Goal: Information Seeking & Learning: Learn about a topic

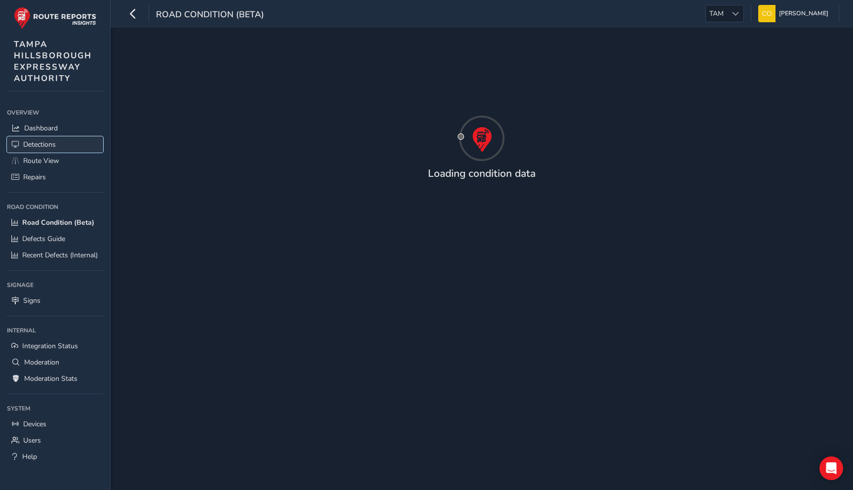
click at [42, 138] on link "Detections" at bounding box center [55, 144] width 96 height 16
click at [719, 14] on span "TAM" at bounding box center [716, 13] width 21 height 16
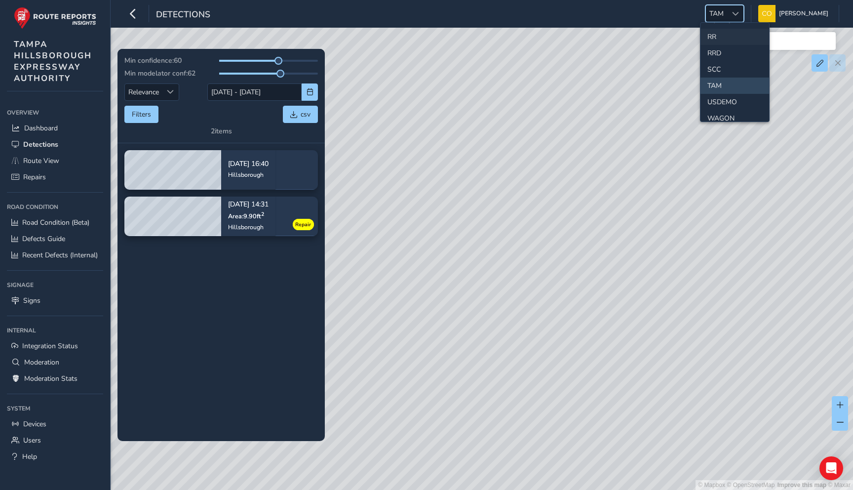
scroll to position [456, 0]
click at [721, 69] on li "SCC" at bounding box center [734, 67] width 69 height 16
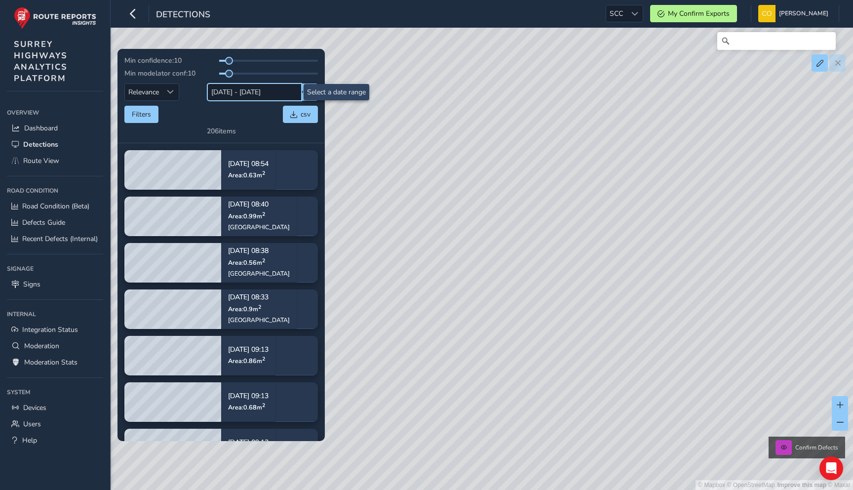
click at [252, 93] on input "04/09/2025 - 18/09/2025" at bounding box center [254, 91] width 94 height 17
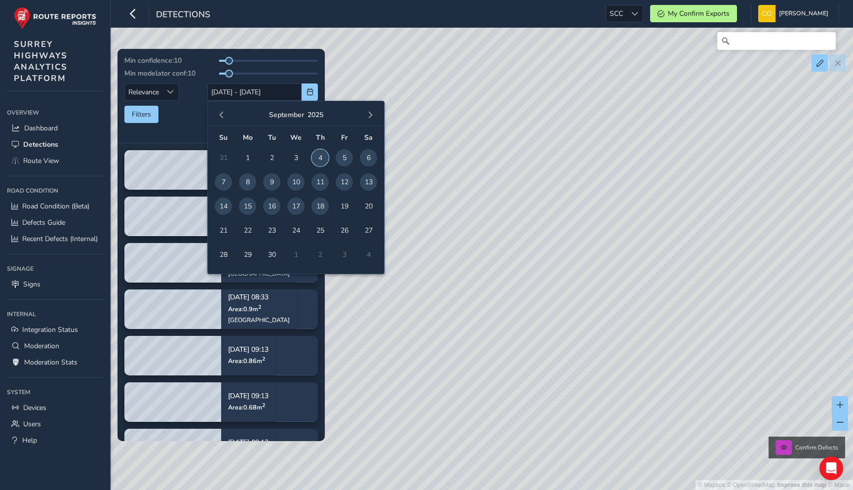
click at [318, 154] on span "4" at bounding box center [319, 157] width 17 height 17
type input "04/09/2025"
click at [344, 155] on span "5" at bounding box center [344, 157] width 17 height 17
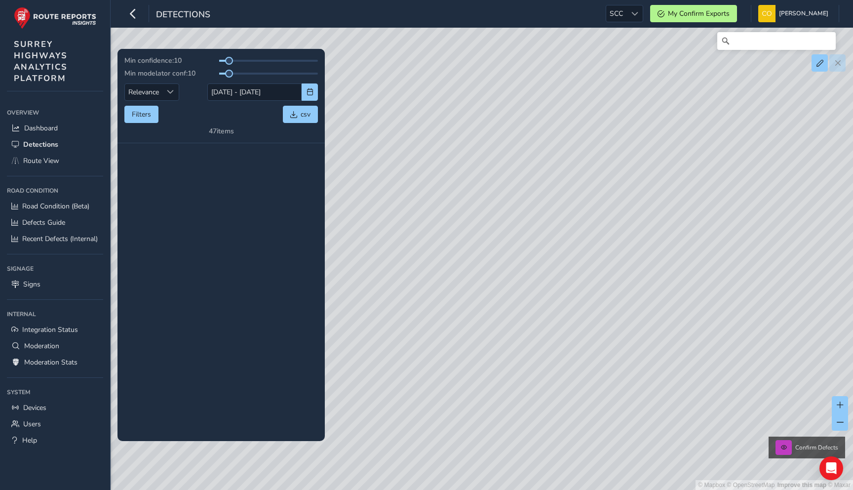
scroll to position [1634, 0]
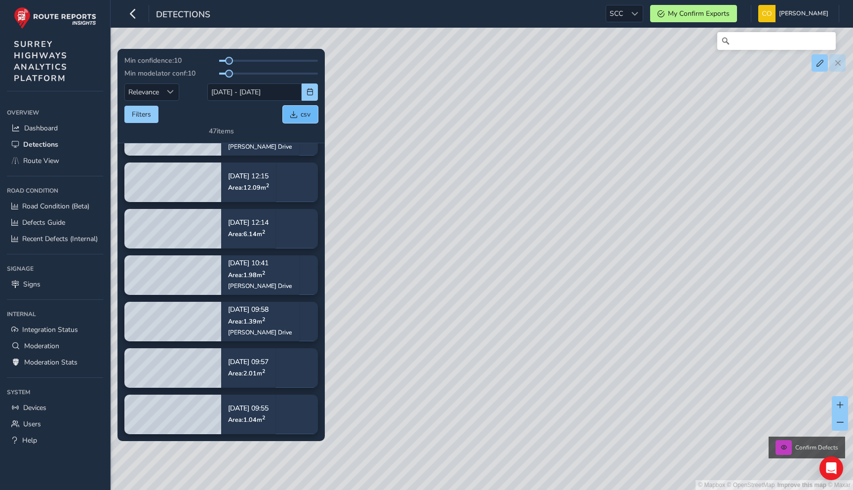
click at [303, 116] on span "csv" at bounding box center [306, 114] width 10 height 9
click at [70, 155] on link "Route View" at bounding box center [55, 160] width 96 height 16
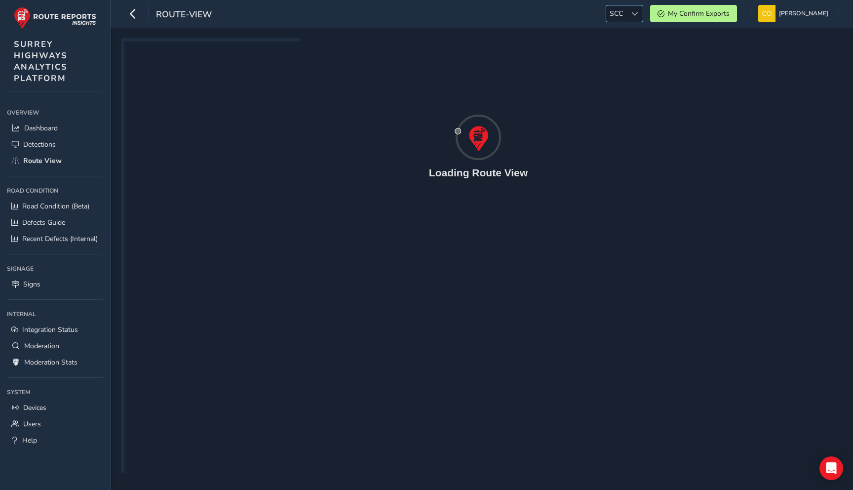
click at [632, 5] on div "SCC SCC" at bounding box center [624, 13] width 38 height 17
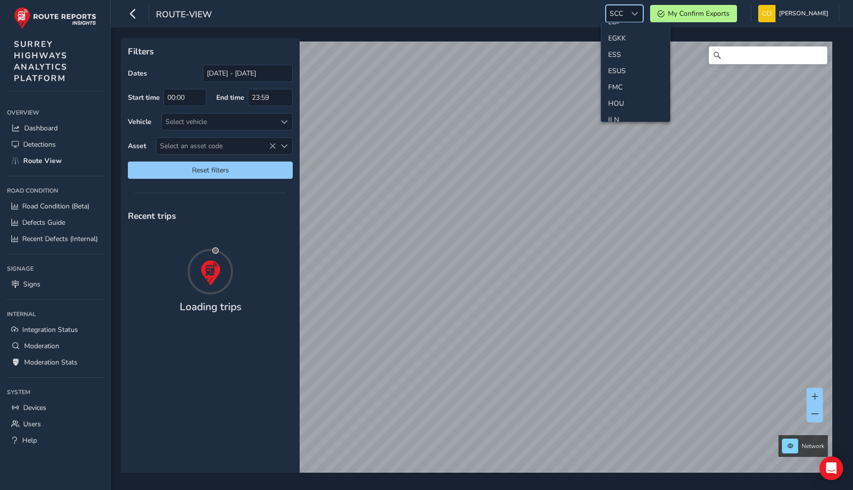
scroll to position [151, 0]
click at [619, 98] on li "TAM" at bounding box center [635, 95] width 69 height 16
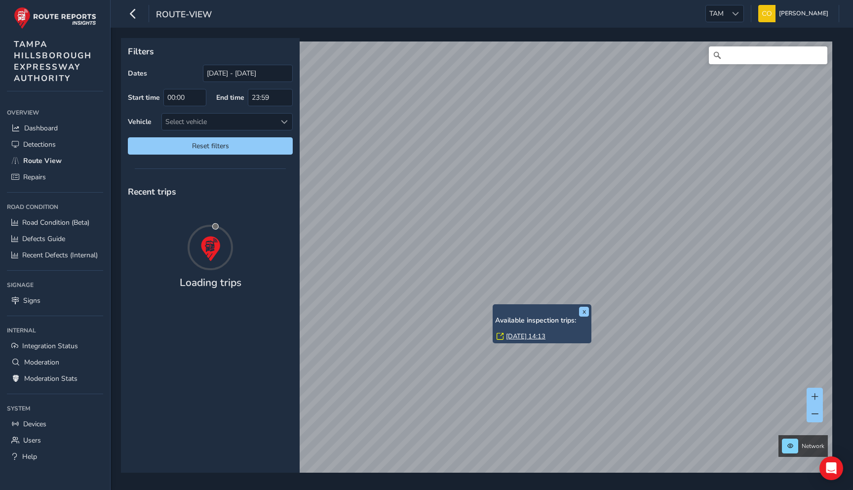
click at [509, 336] on link "[DATE] 14:13" at bounding box center [525, 336] width 39 height 9
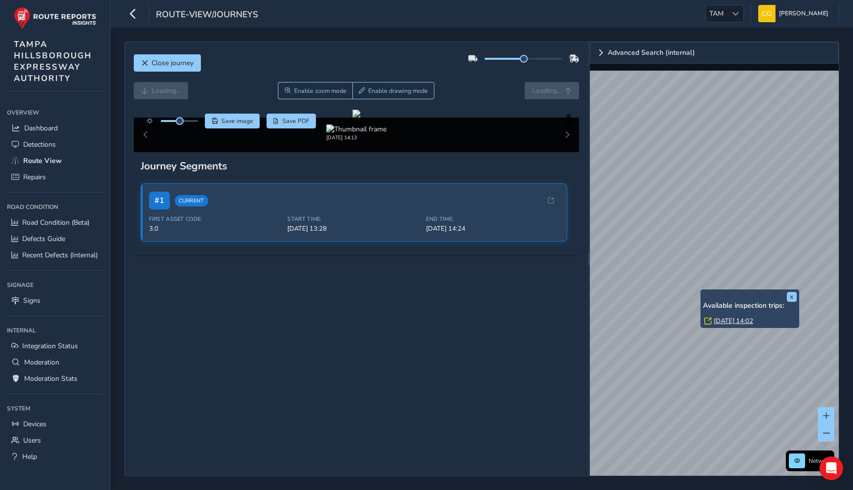
click at [729, 323] on link "[DATE] 14:02" at bounding box center [733, 320] width 39 height 9
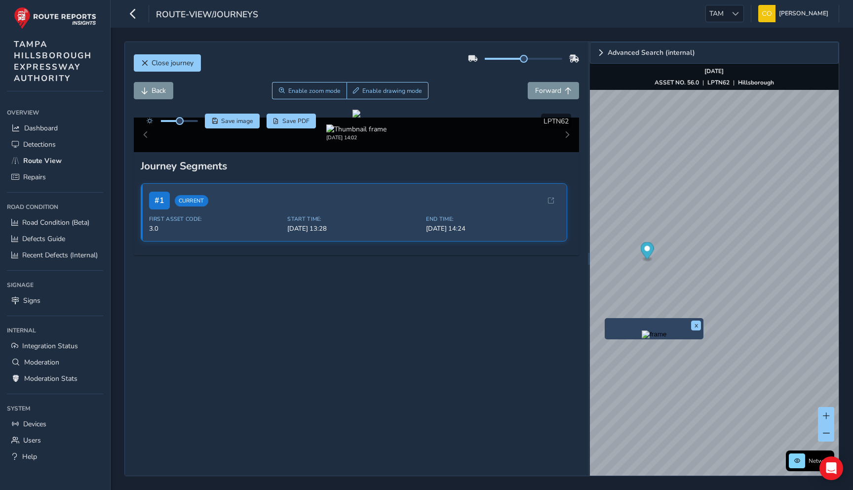
scroll to position [56, 0]
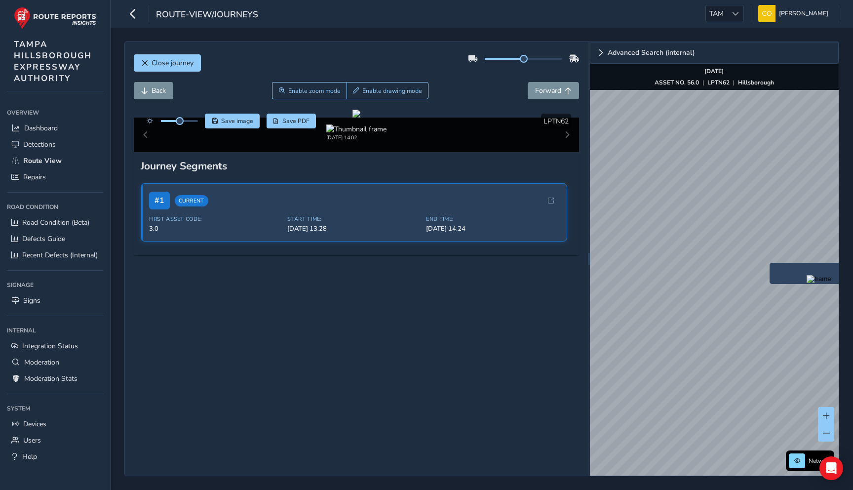
click at [806, 283] on img "Preview frame" at bounding box center [818, 279] width 25 height 8
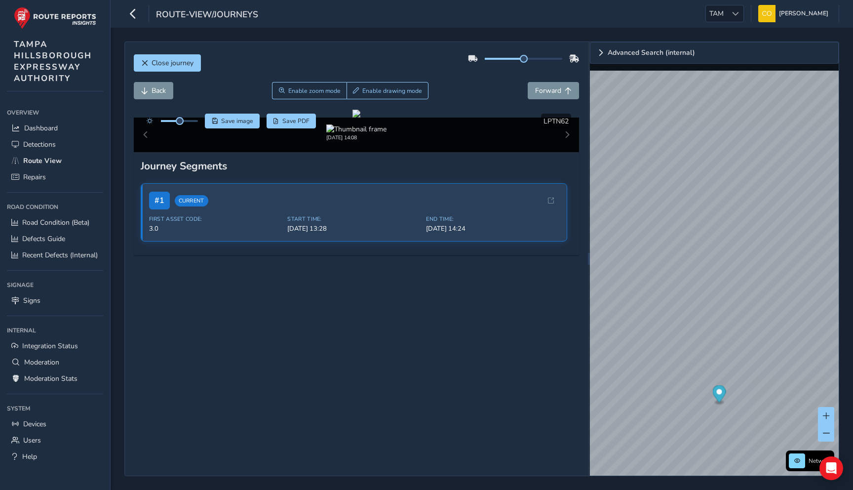
click at [178, 72] on div "Close journey" at bounding box center [357, 67] width 446 height 32
click at [175, 69] on button "Close journey" at bounding box center [167, 62] width 67 height 17
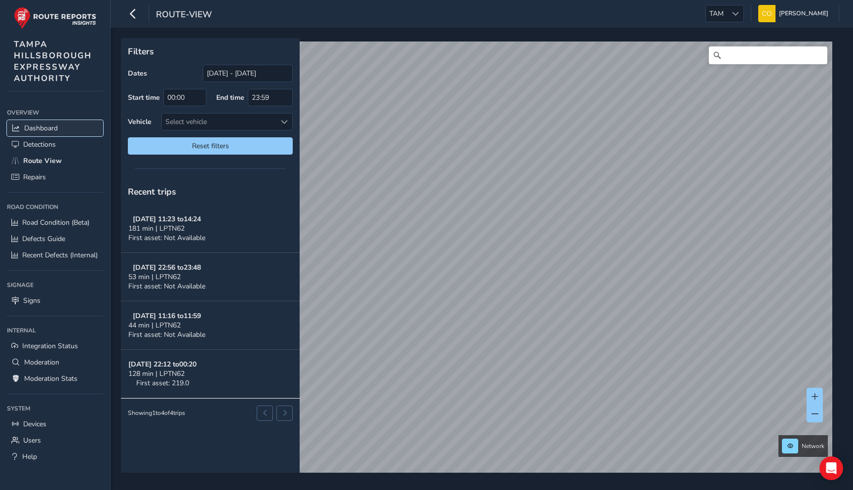
click at [41, 131] on span "Dashboard" at bounding box center [41, 127] width 34 height 9
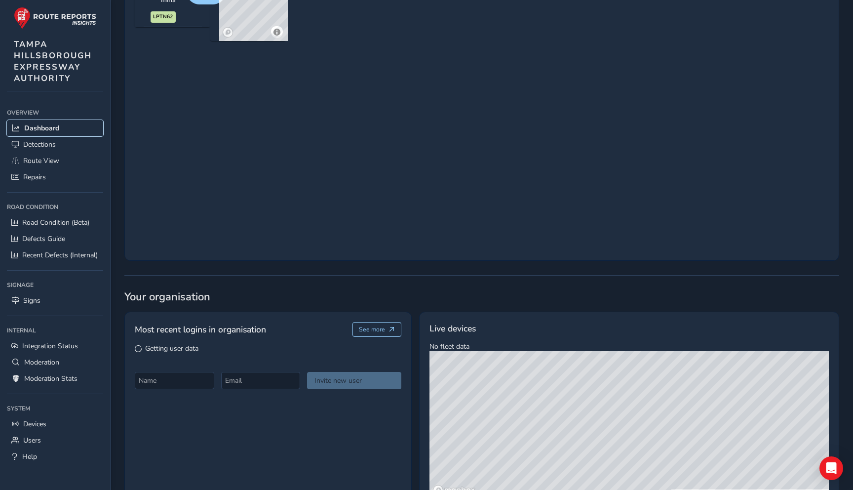
scroll to position [490, 0]
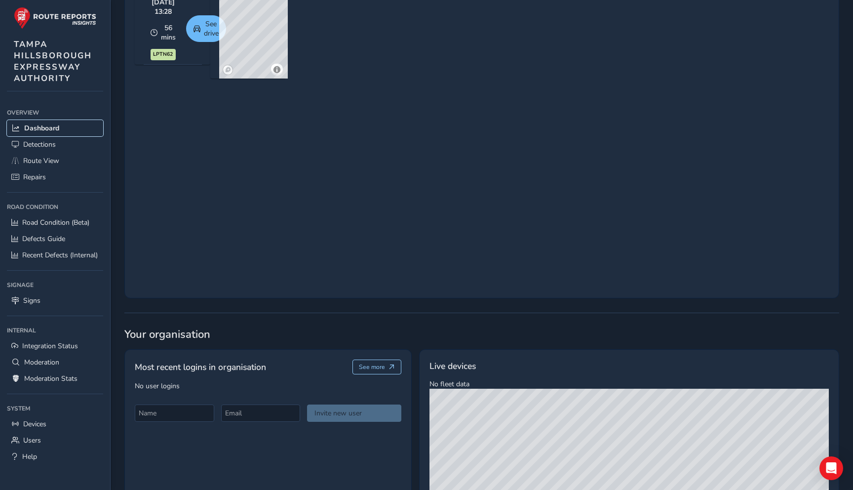
click at [198, 32] on span "See drive" at bounding box center [196, 28] width 7 height 7
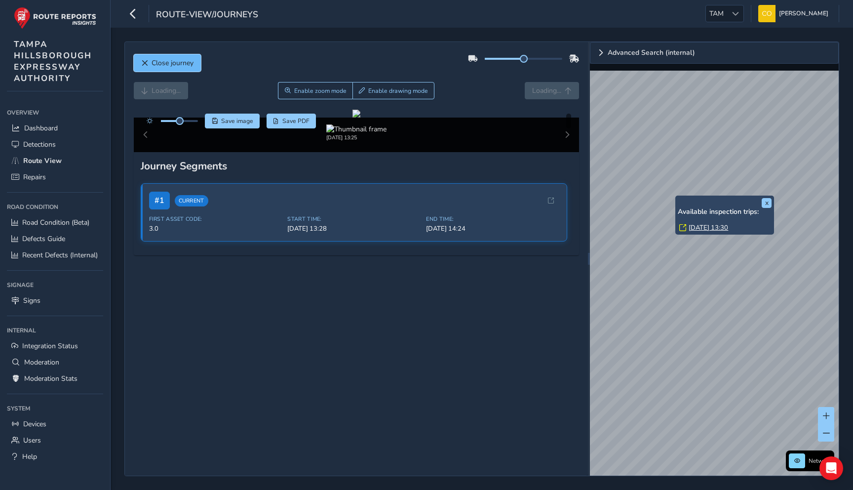
click at [189, 67] on span "Close journey" at bounding box center [172, 62] width 42 height 9
